Goal: Task Accomplishment & Management: Manage account settings

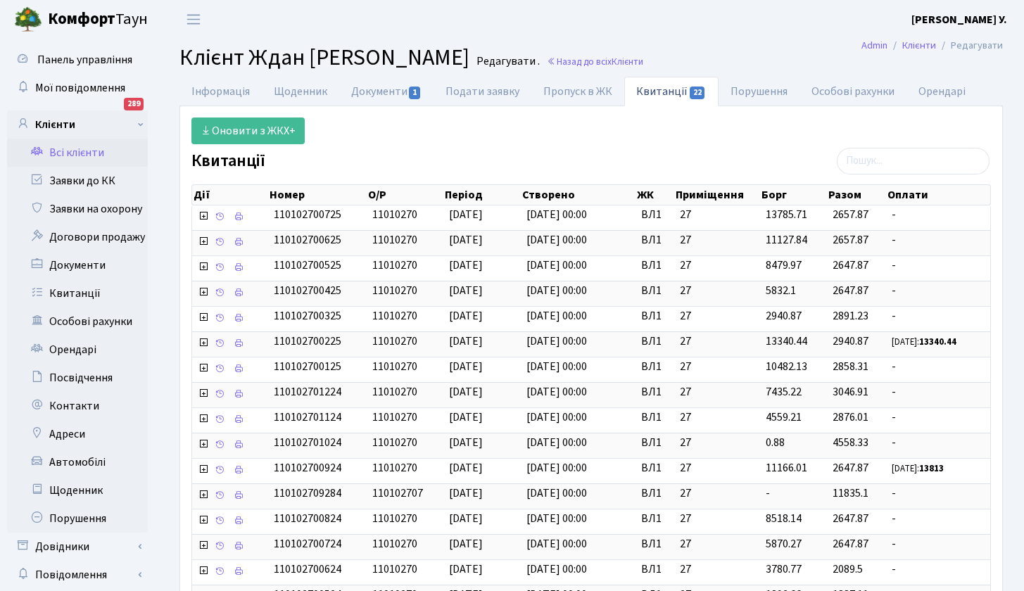
click at [94, 149] on link "Всі клієнти" at bounding box center [77, 153] width 141 height 28
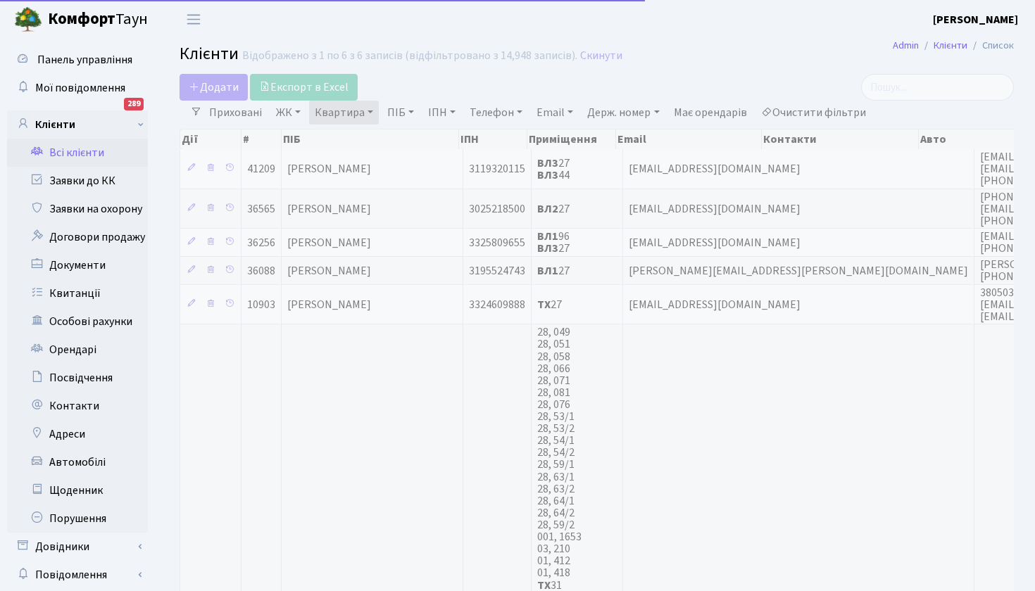
select select "25"
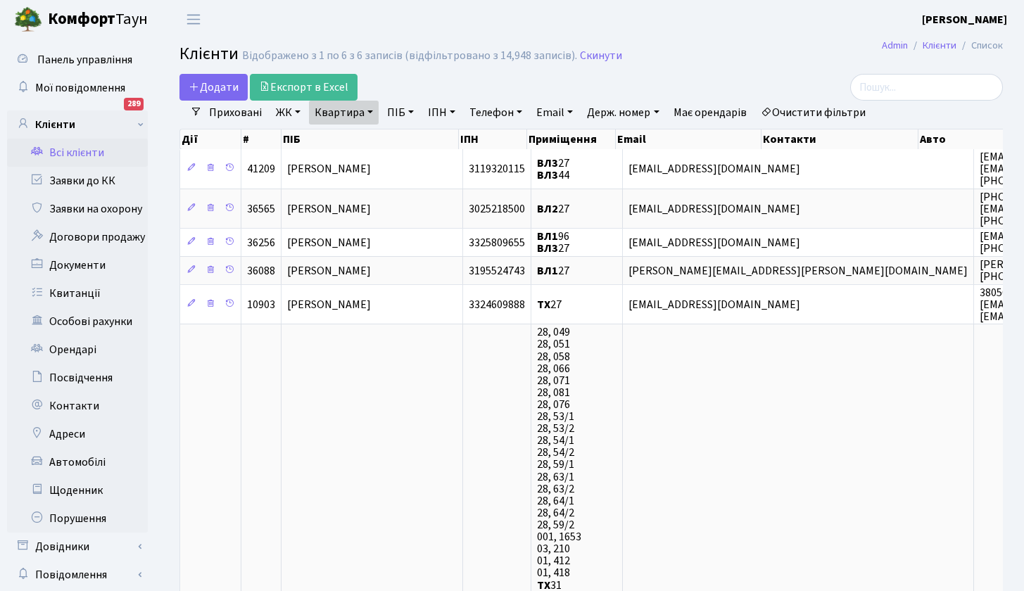
click at [372, 113] on link "Квартира" at bounding box center [344, 113] width 70 height 24
type input "76"
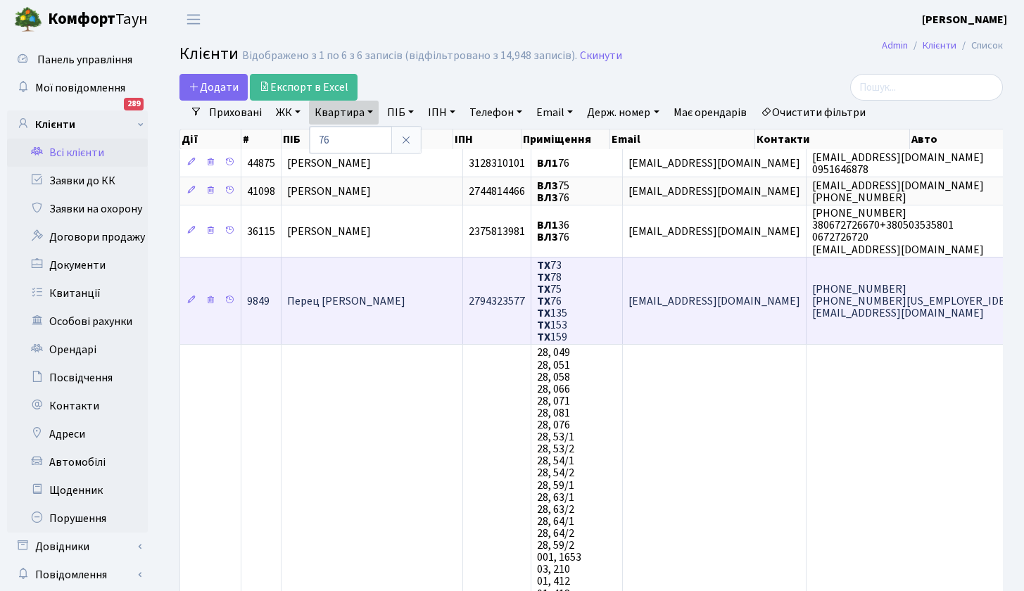
click at [343, 302] on span "Перец [PERSON_NAME]" at bounding box center [346, 301] width 118 height 15
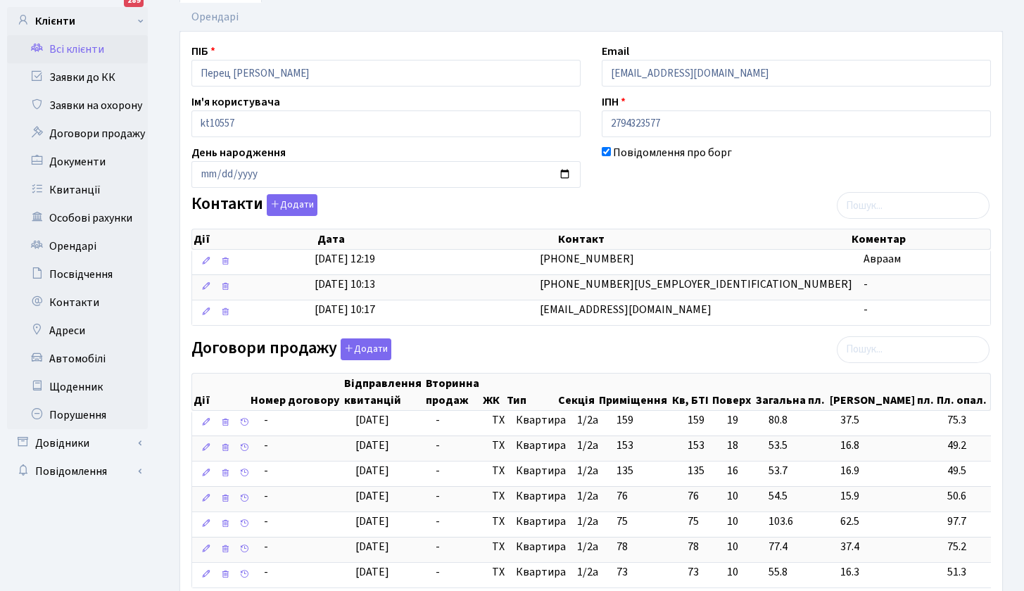
scroll to position [208, 0]
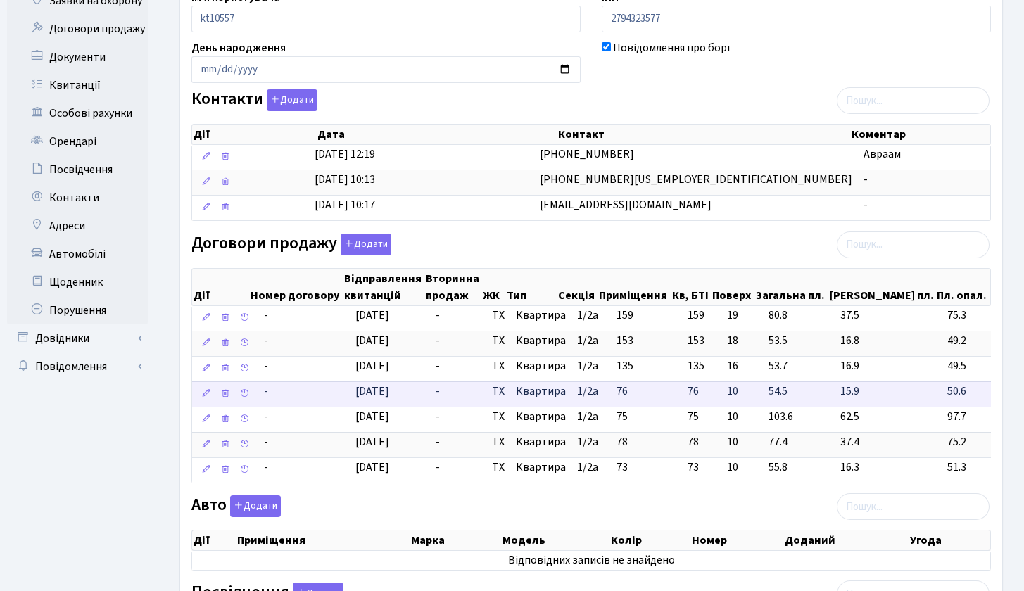
click at [389, 386] on span "03.12.2018" at bounding box center [372, 391] width 34 height 15
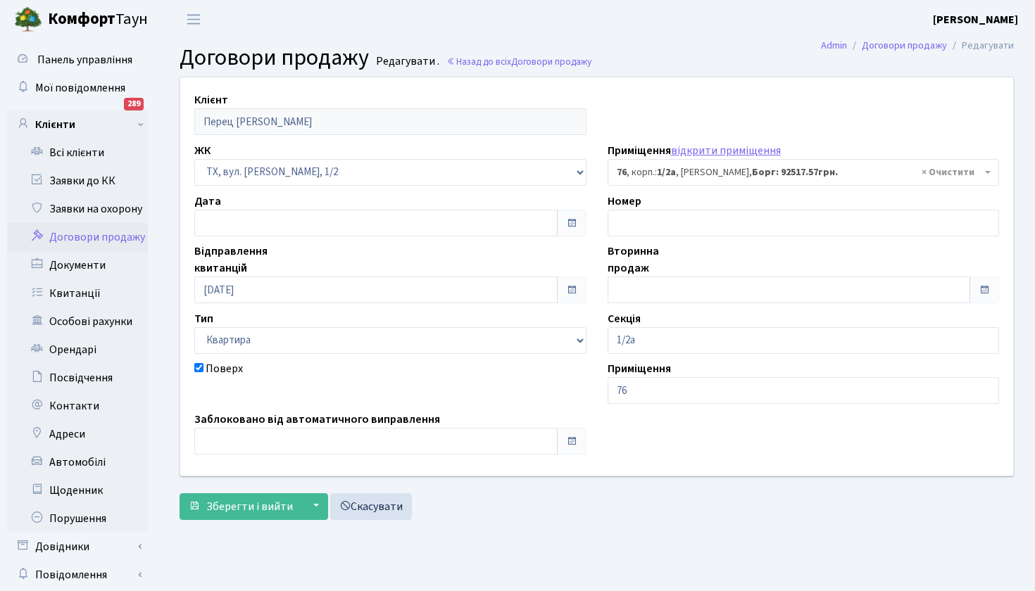
select select "13682"
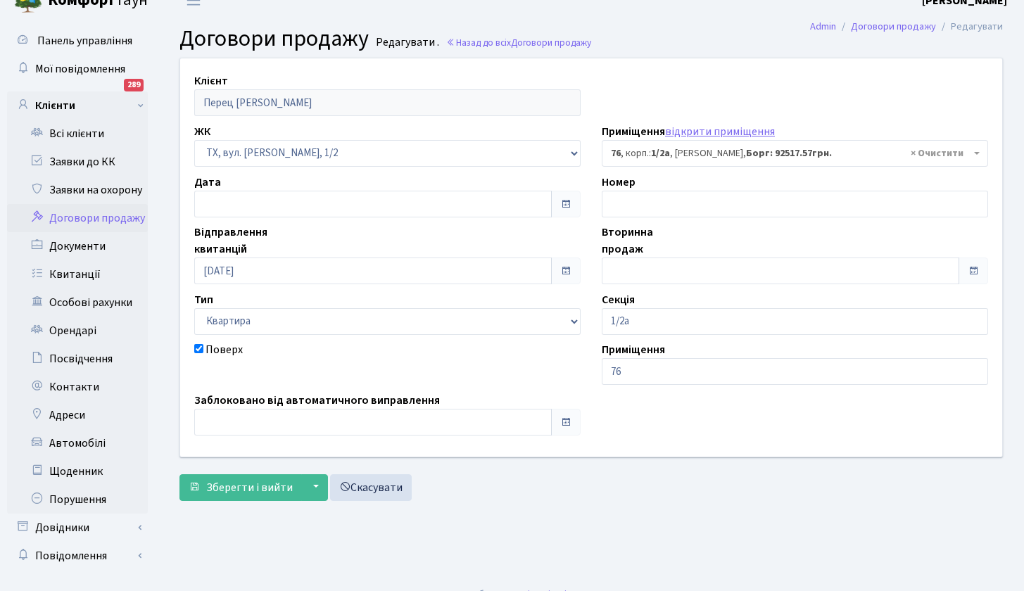
scroll to position [40, 0]
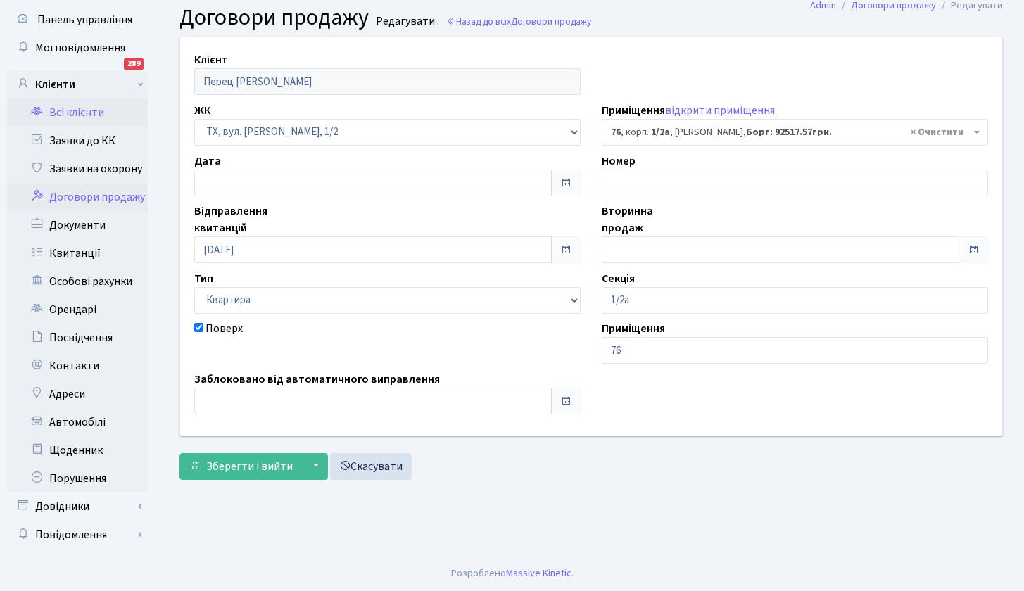
click at [70, 109] on link "Всі клієнти" at bounding box center [77, 113] width 141 height 28
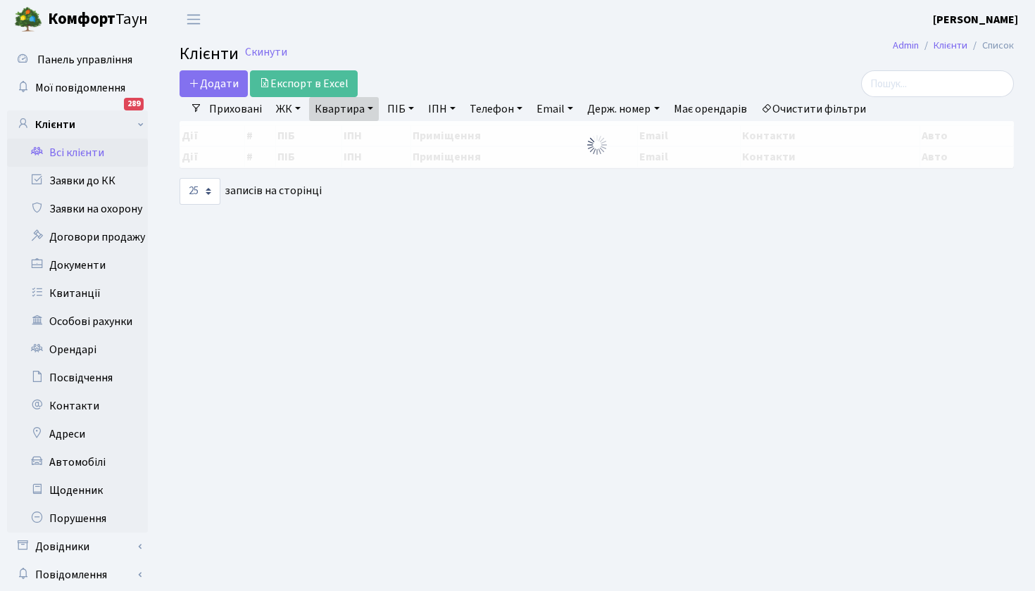
select select "25"
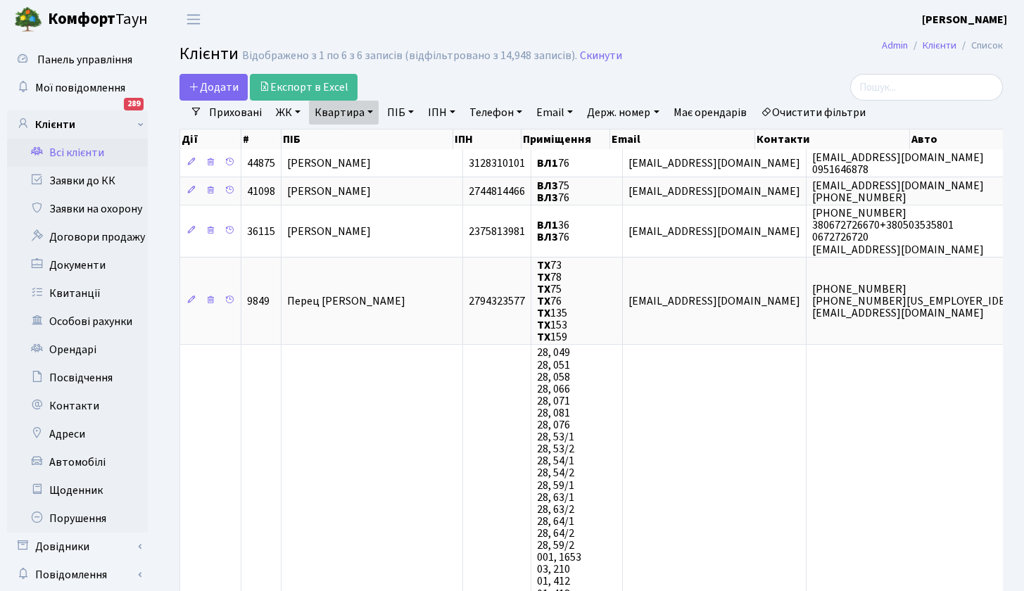
click at [374, 113] on link "Квартира" at bounding box center [344, 113] width 70 height 24
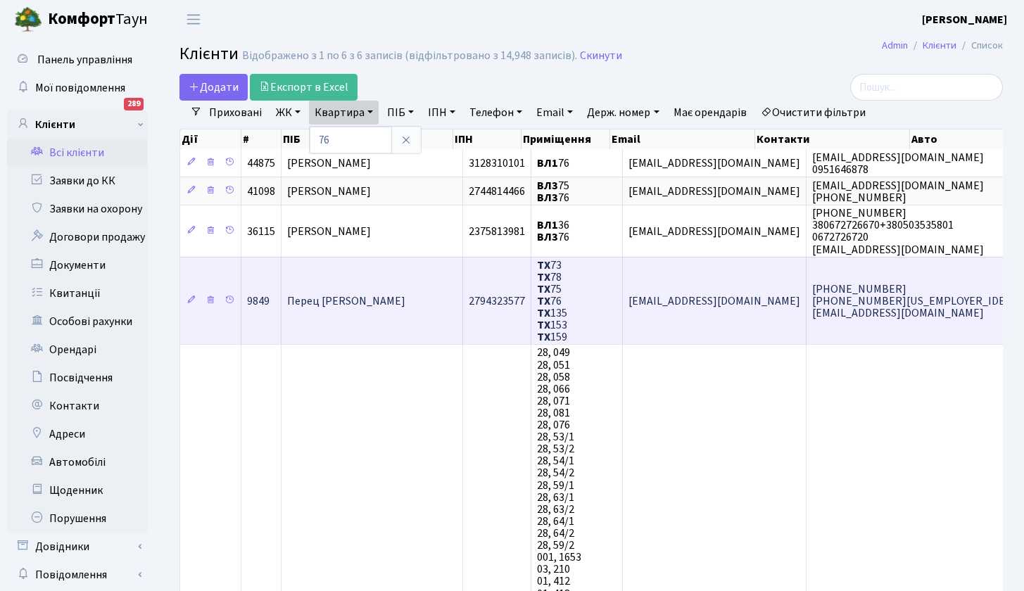
click at [381, 307] on td "Перец [PERSON_NAME]" at bounding box center [373, 301] width 182 height 88
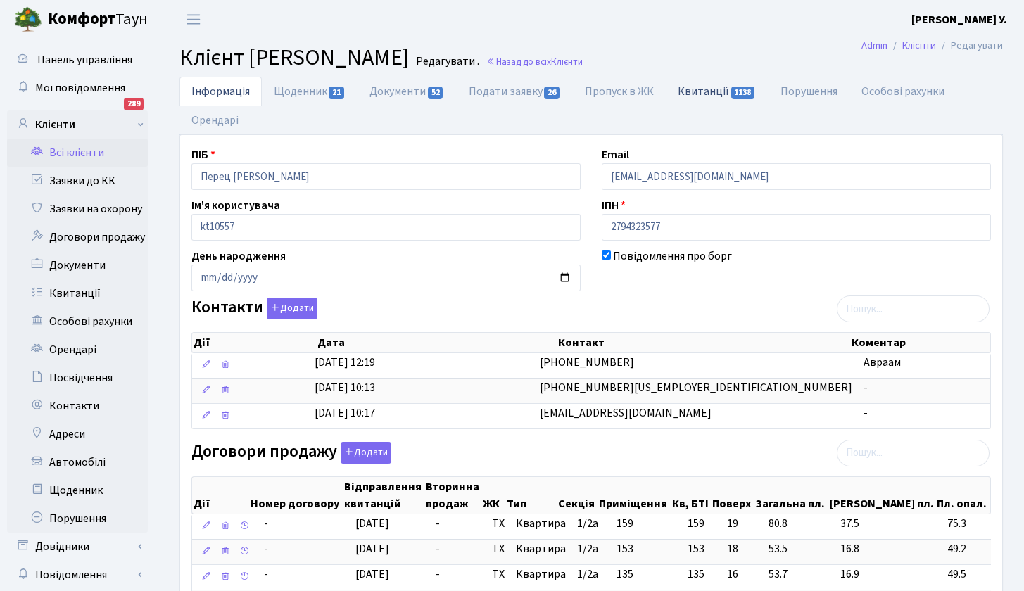
click at [719, 93] on link "Квитанції 1138" at bounding box center [717, 91] width 102 height 29
select select "25"
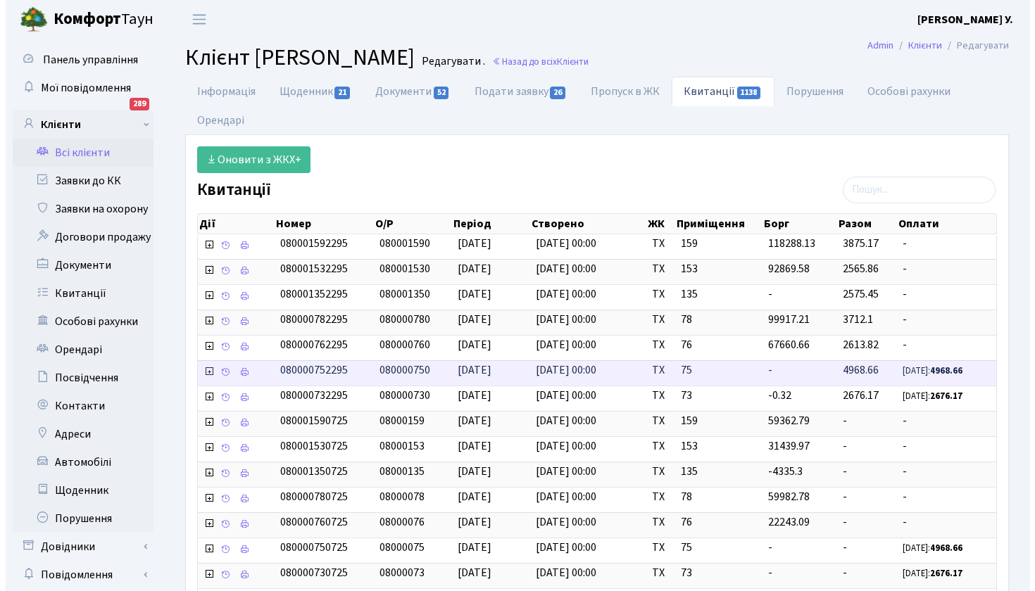
scroll to position [3, 0]
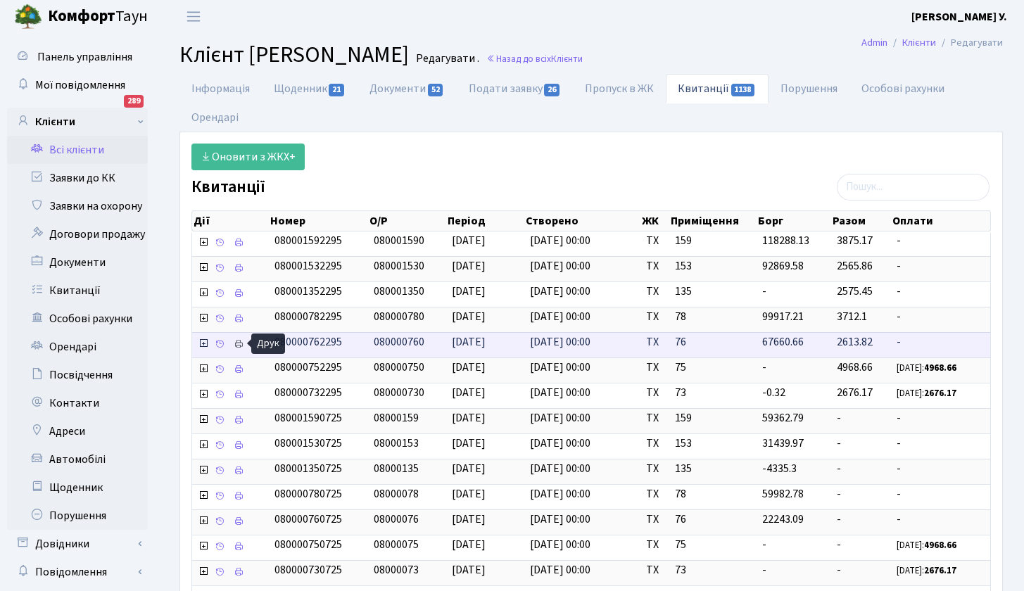
click at [237, 343] on icon at bounding box center [239, 344] width 10 height 10
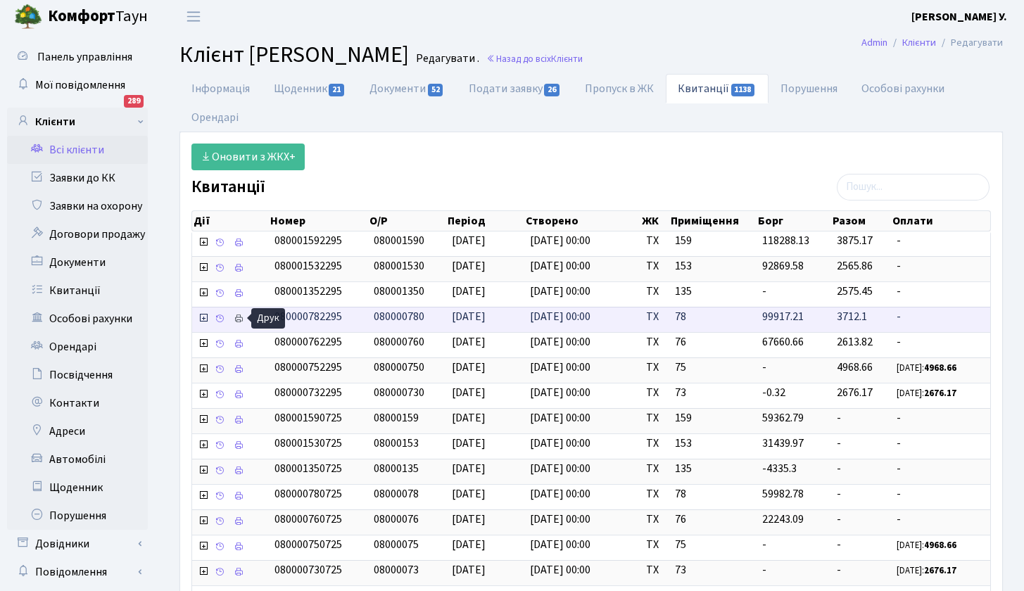
click at [234, 317] on icon at bounding box center [239, 319] width 10 height 10
